Goal: Use online tool/utility: Utilize a website feature to perform a specific function

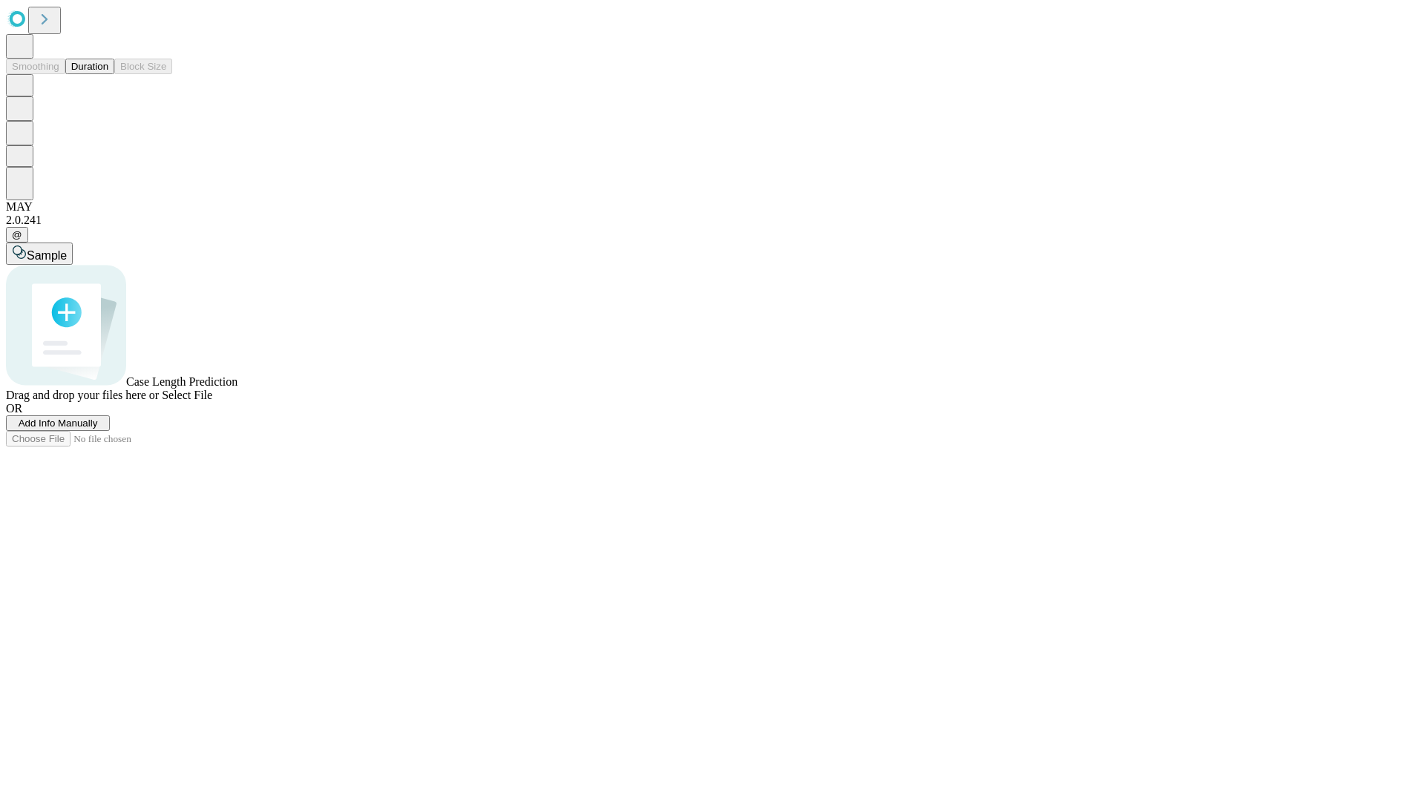
click at [108, 74] on button "Duration" at bounding box center [89, 67] width 49 height 16
click at [98, 429] on span "Add Info Manually" at bounding box center [58, 423] width 79 height 11
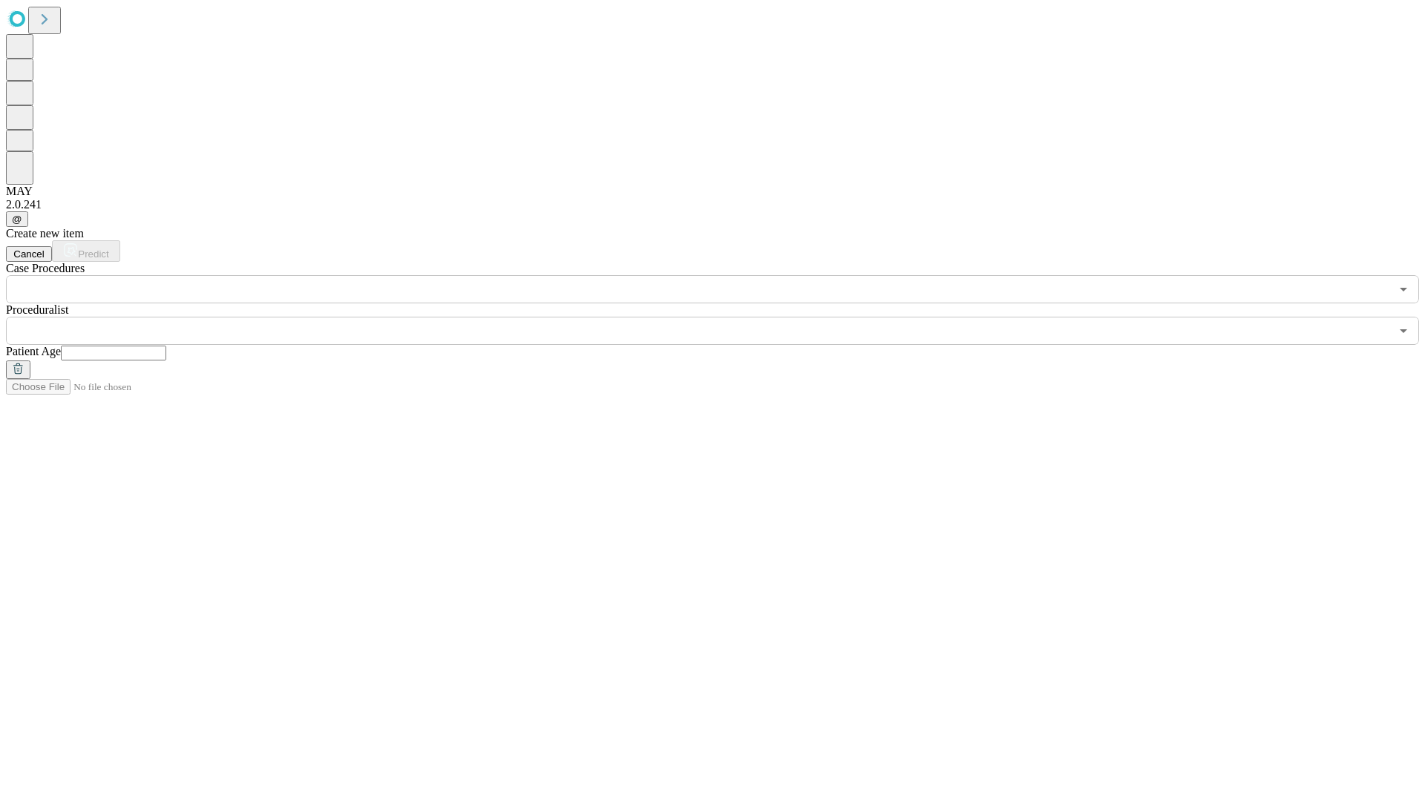
click at [166, 346] on input "text" at bounding box center [113, 353] width 105 height 15
type input "**"
click at [723, 317] on input "text" at bounding box center [698, 331] width 1384 height 28
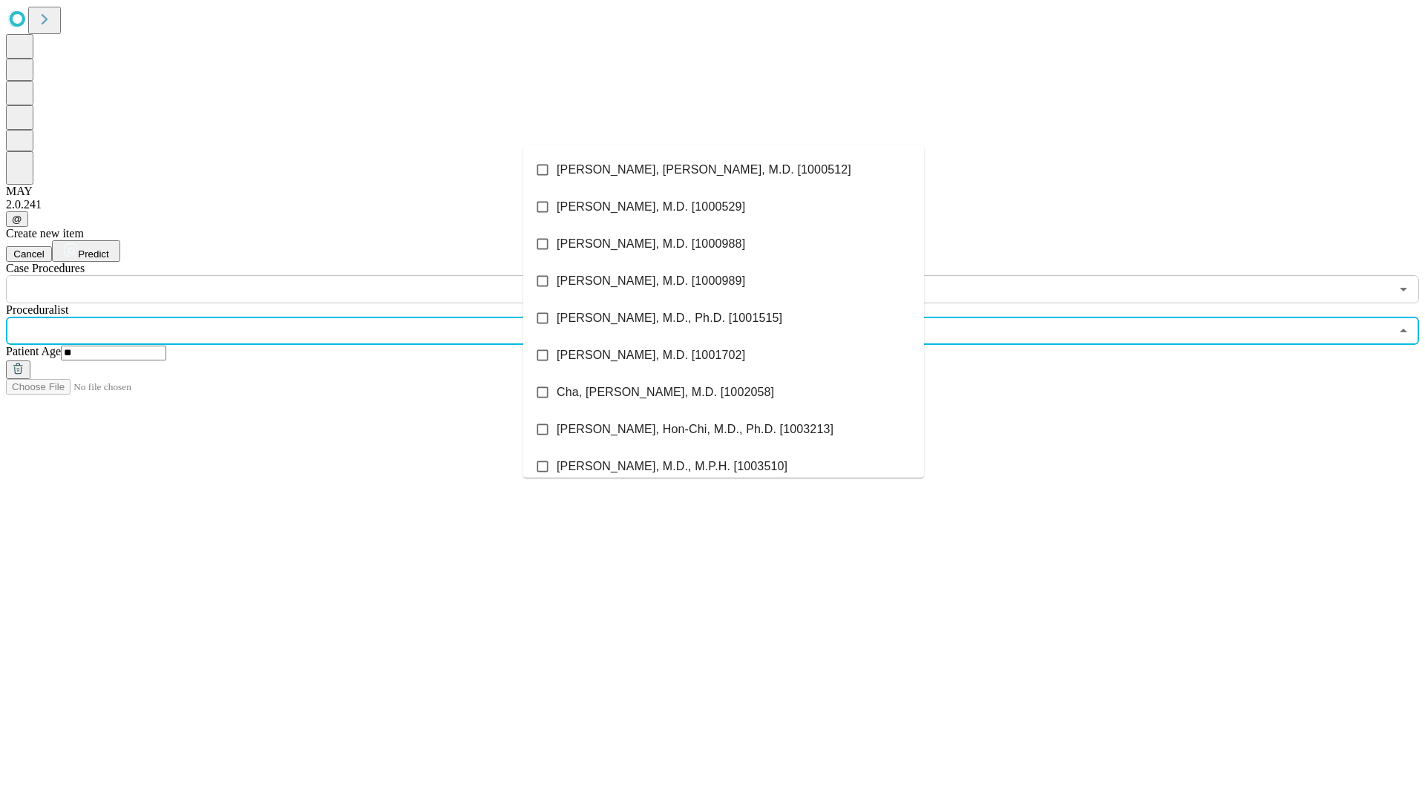
click at [724, 170] on li "[PERSON_NAME], [PERSON_NAME], M.D. [1000512]" at bounding box center [723, 169] width 401 height 37
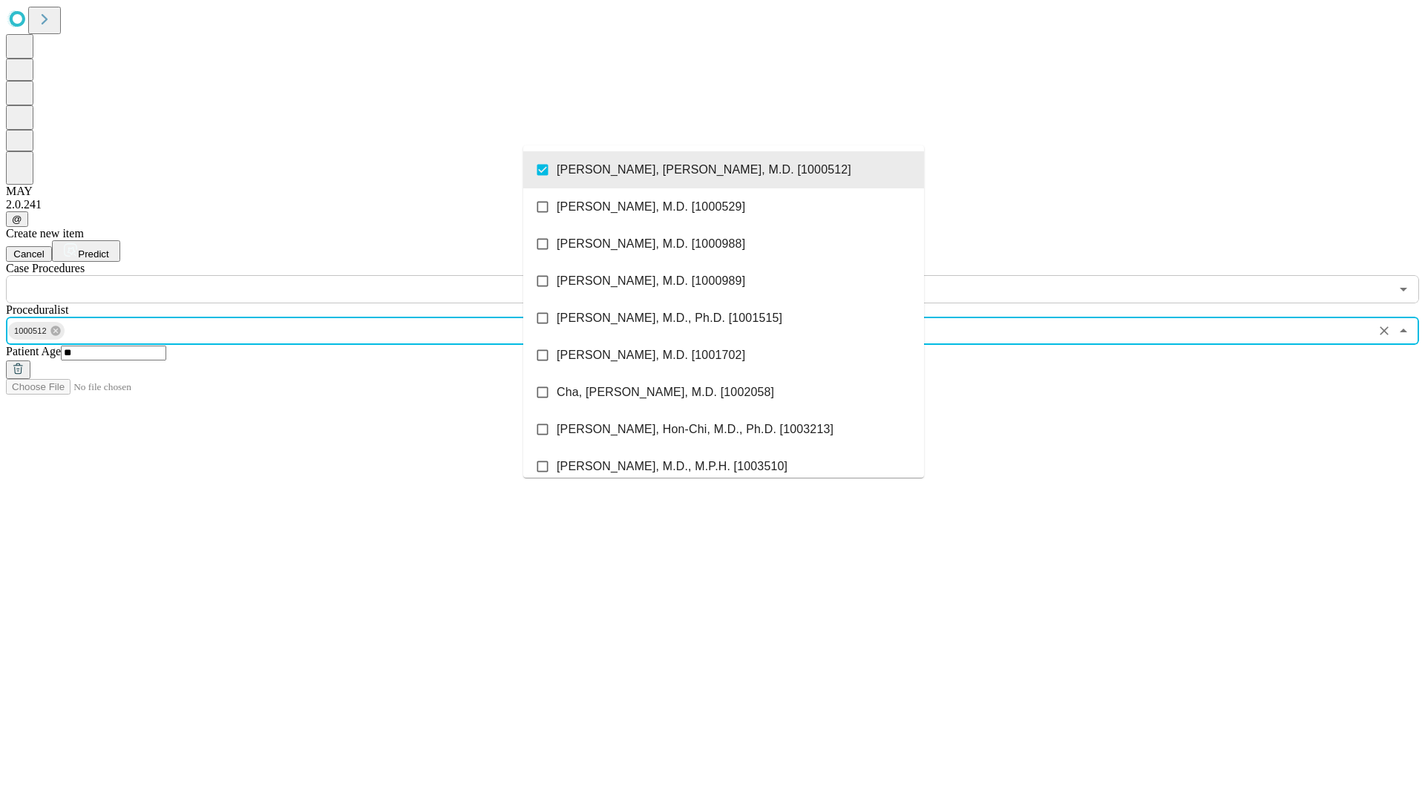
click at [312, 275] on input "text" at bounding box center [698, 289] width 1384 height 28
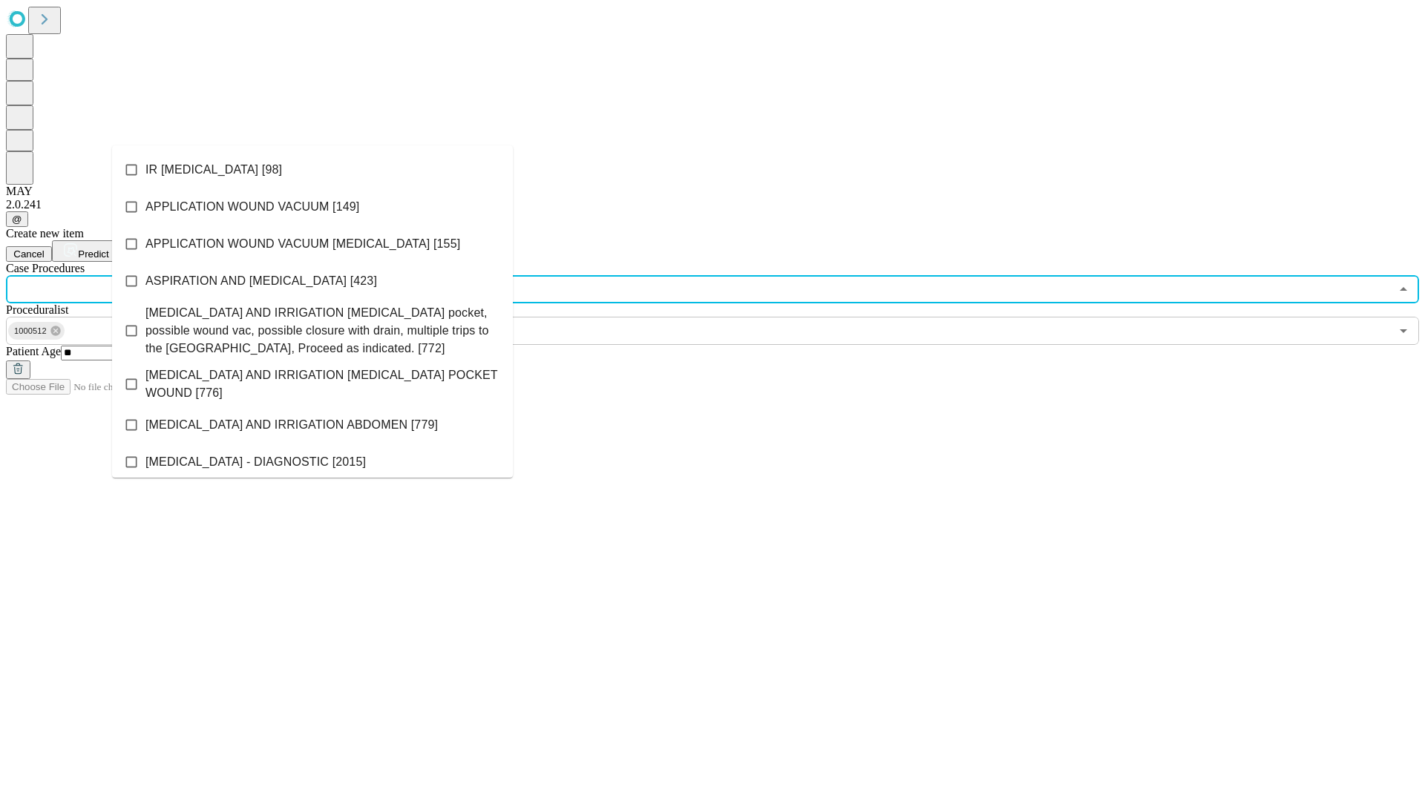
click at [312, 170] on li "IR [MEDICAL_DATA] [98]" at bounding box center [312, 169] width 401 height 37
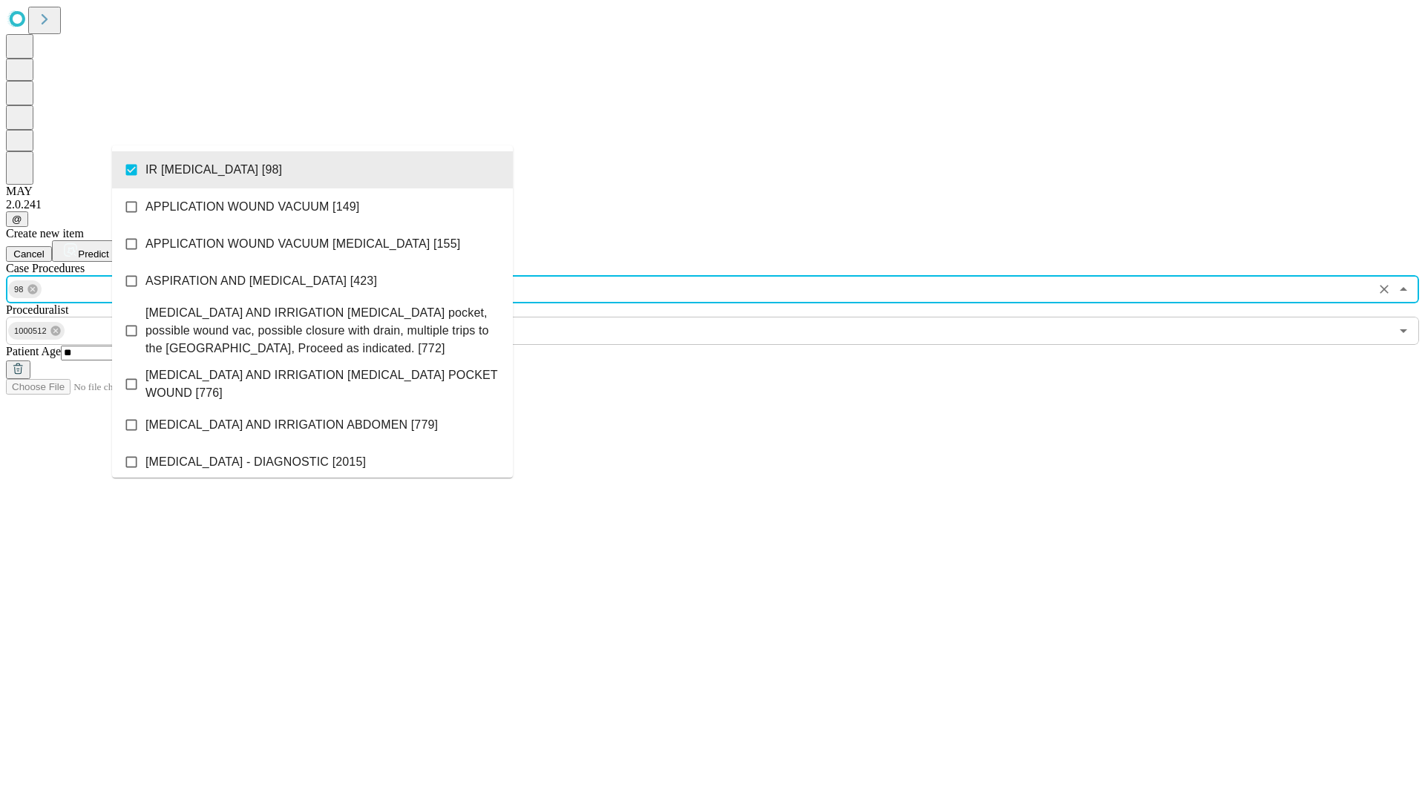
click at [108, 249] on span "Predict" at bounding box center [93, 254] width 30 height 11
